Goal: Navigation & Orientation: Find specific page/section

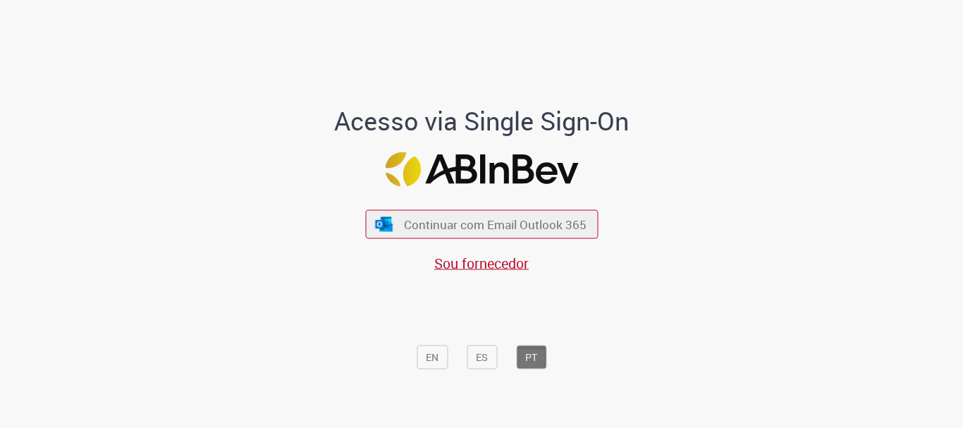
click at [426, 241] on div "Continuar com Email Outlook 365 Sou fornecedor" at bounding box center [481, 234] width 233 height 78
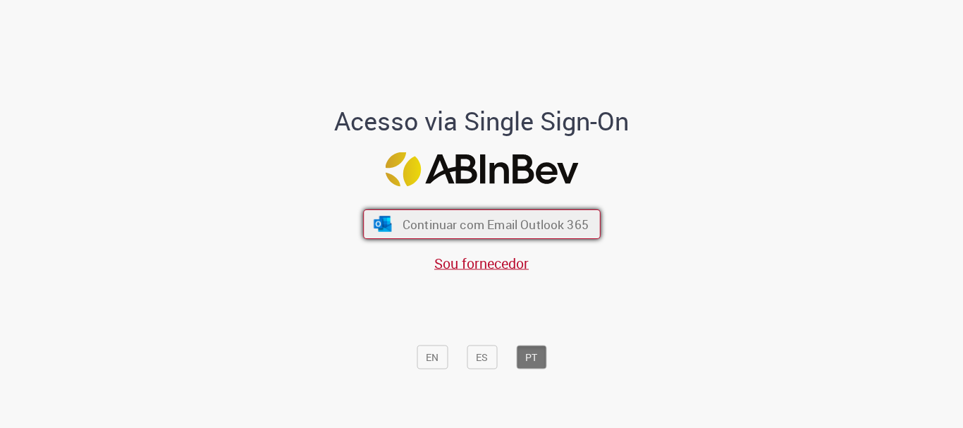
click at [445, 234] on button "Continuar com Email Outlook 365" at bounding box center [482, 224] width 238 height 30
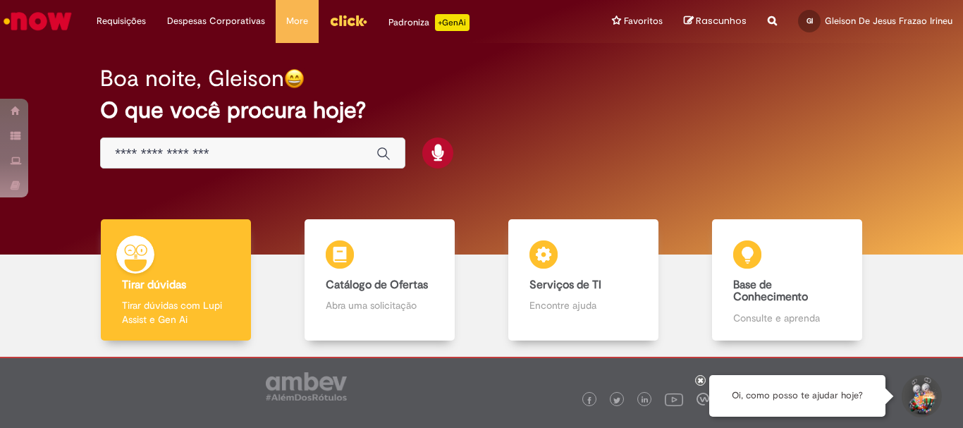
click at [345, 25] on img "Menu Cabeçalho" at bounding box center [348, 20] width 38 height 21
click at [714, 193] on div "Boa noite, Gleison O que você procura hoje?" at bounding box center [482, 149] width 942 height 212
click at [610, 99] on h2 "O que você procura hoje?" at bounding box center [481, 110] width 763 height 25
